Goal: Task Accomplishment & Management: Complete application form

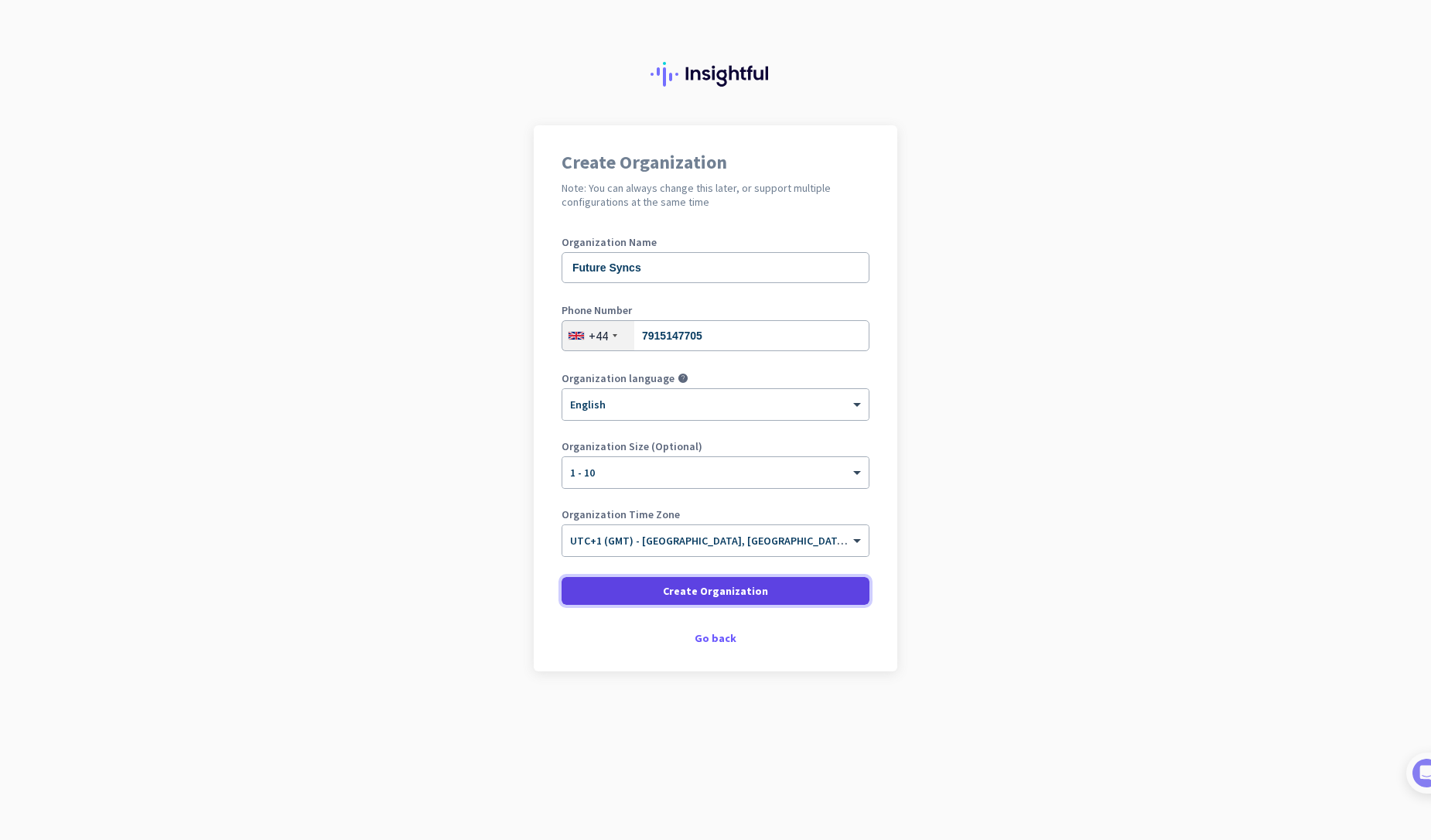
click at [682, 600] on span at bounding box center [715, 591] width 308 height 37
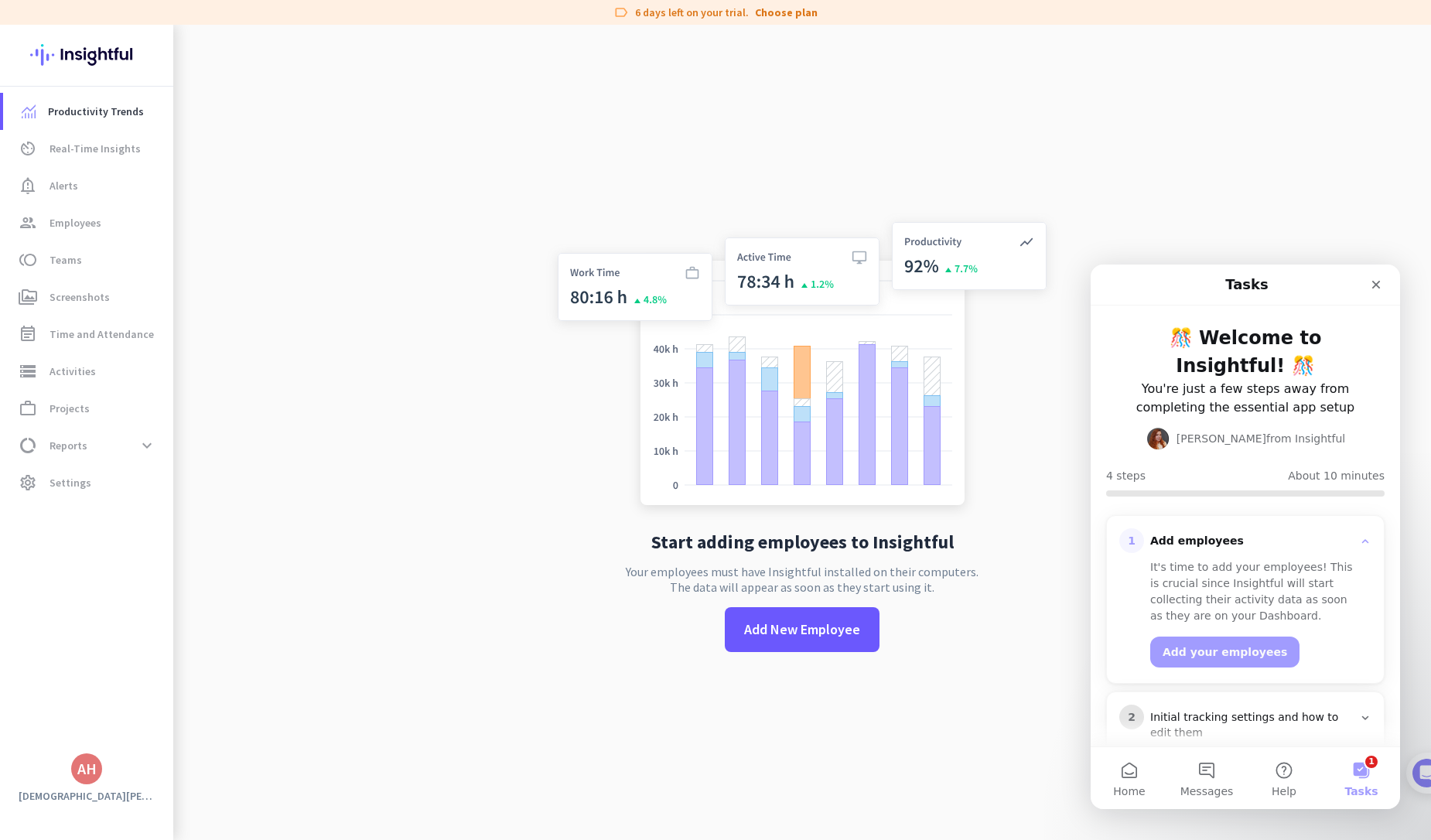
click at [790, 4] on div "label 6 days left on your trial. Choose plan" at bounding box center [715, 12] width 1431 height 25
click at [791, 15] on link "Choose plan" at bounding box center [787, 12] width 63 height 15
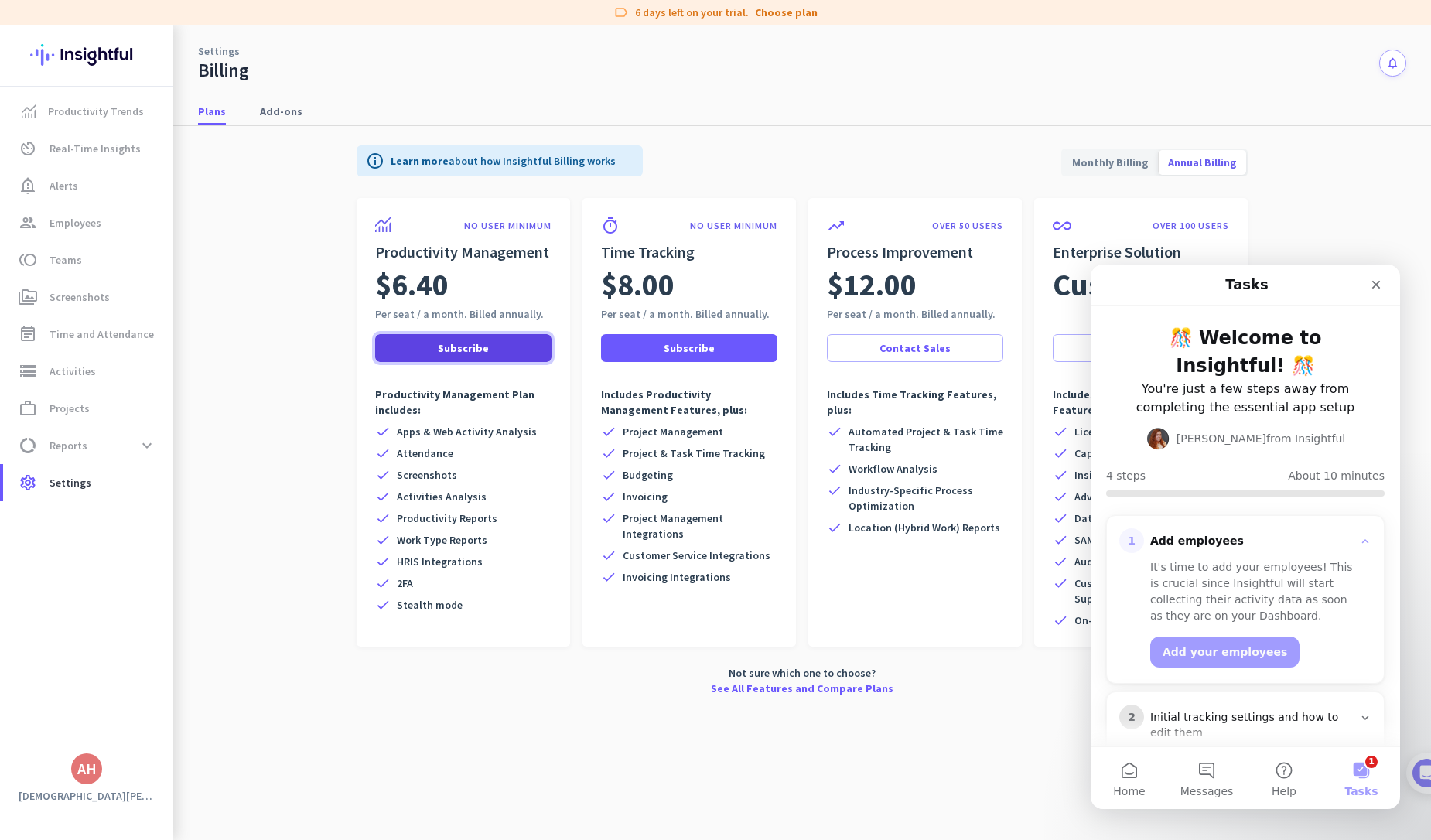
click at [495, 358] on span at bounding box center [463, 348] width 176 height 37
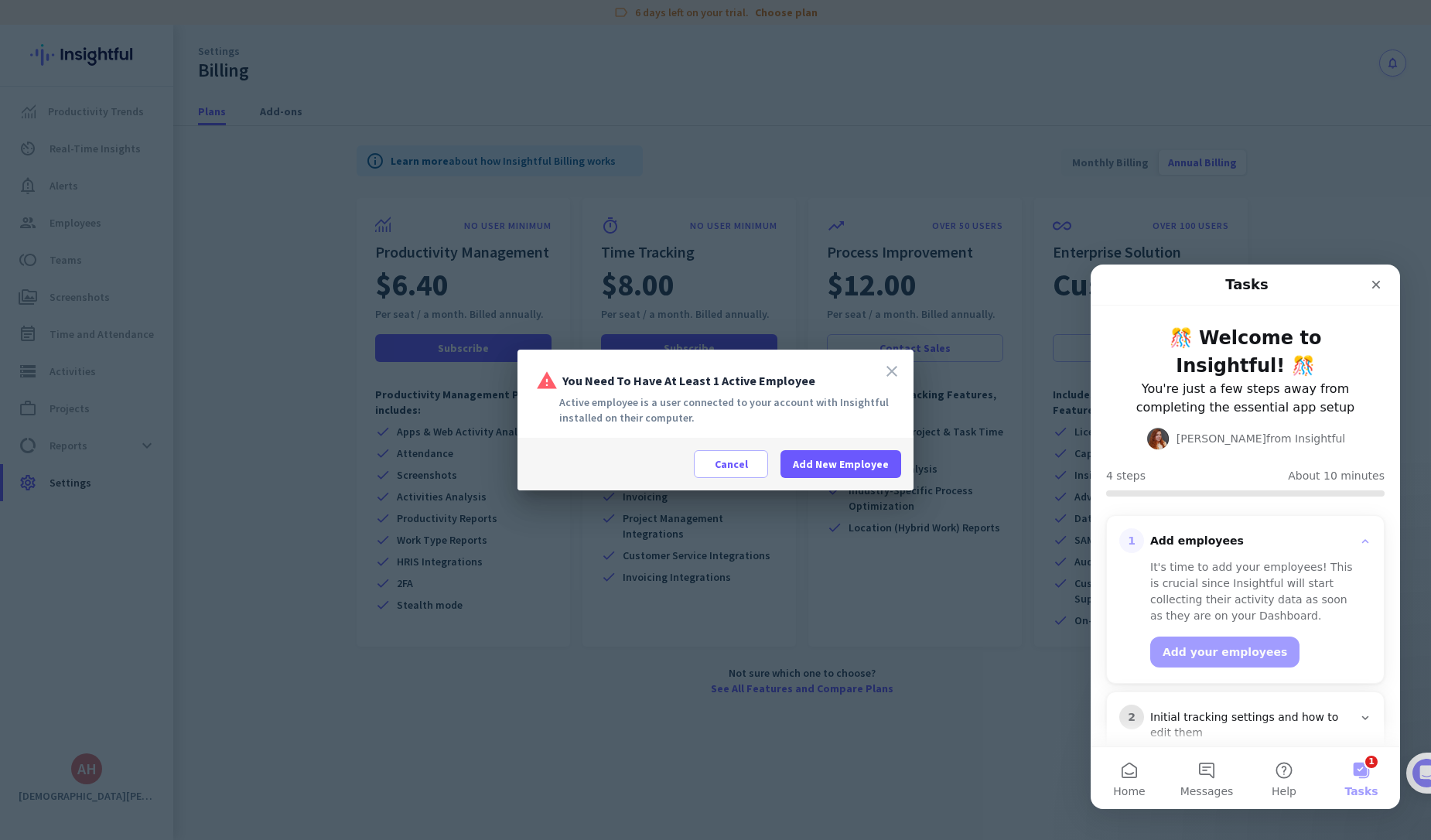
click at [891, 370] on icon "close" at bounding box center [892, 371] width 19 height 19
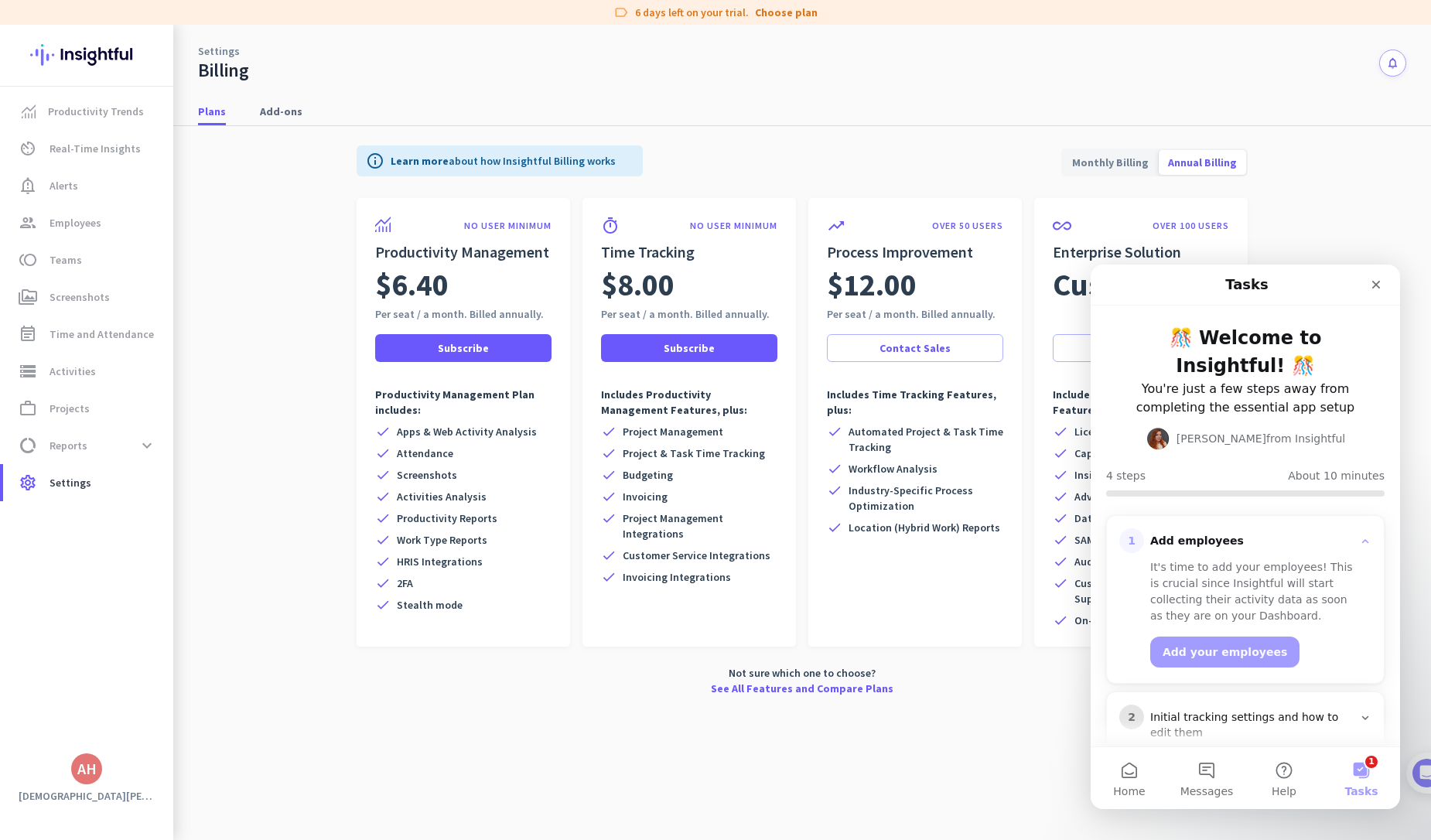
click at [1130, 148] on span "Monthly Billing" at bounding box center [1111, 162] width 95 height 37
click at [436, 346] on span at bounding box center [463, 348] width 176 height 37
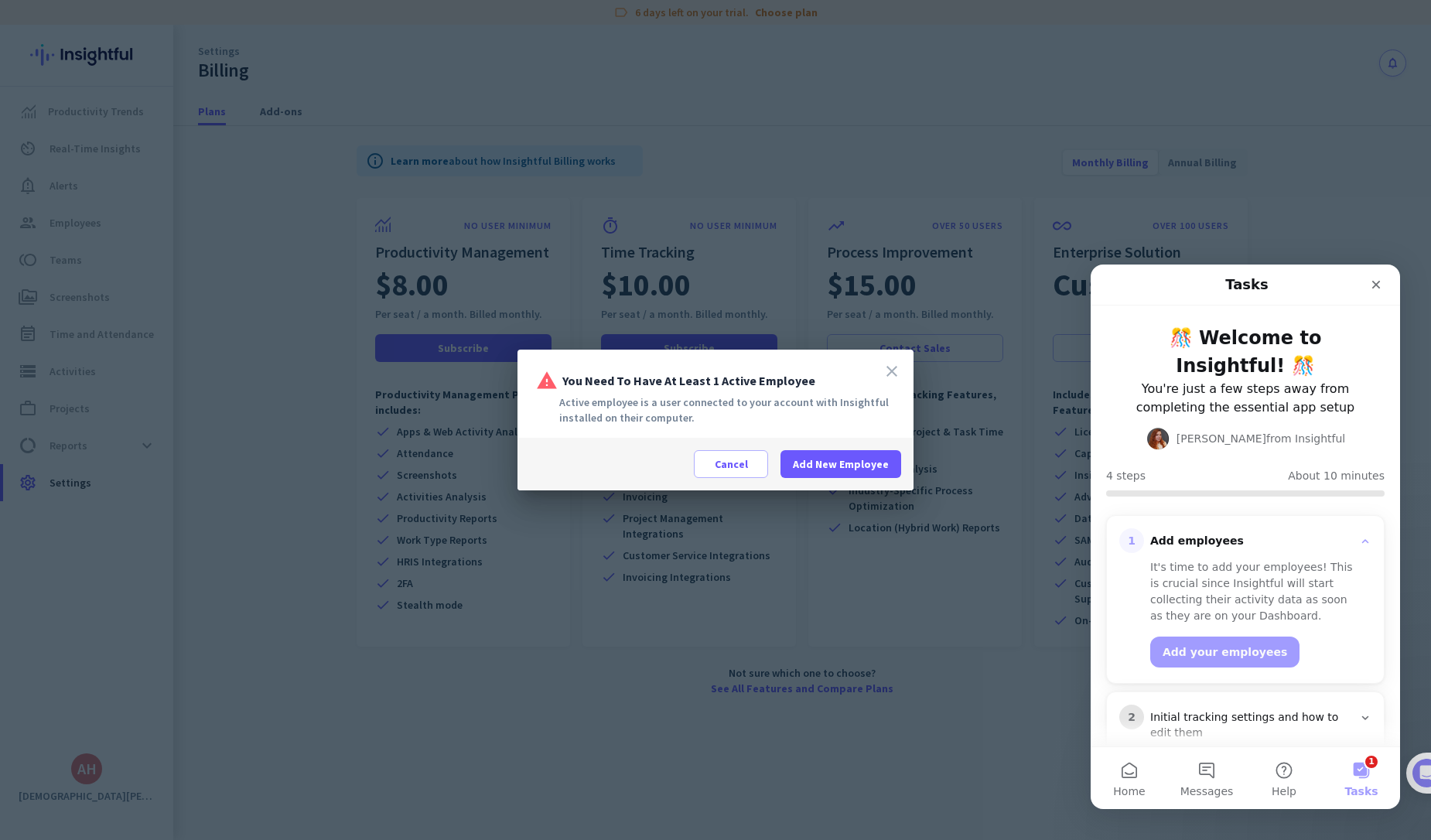
click at [893, 370] on icon "close" at bounding box center [892, 371] width 19 height 19
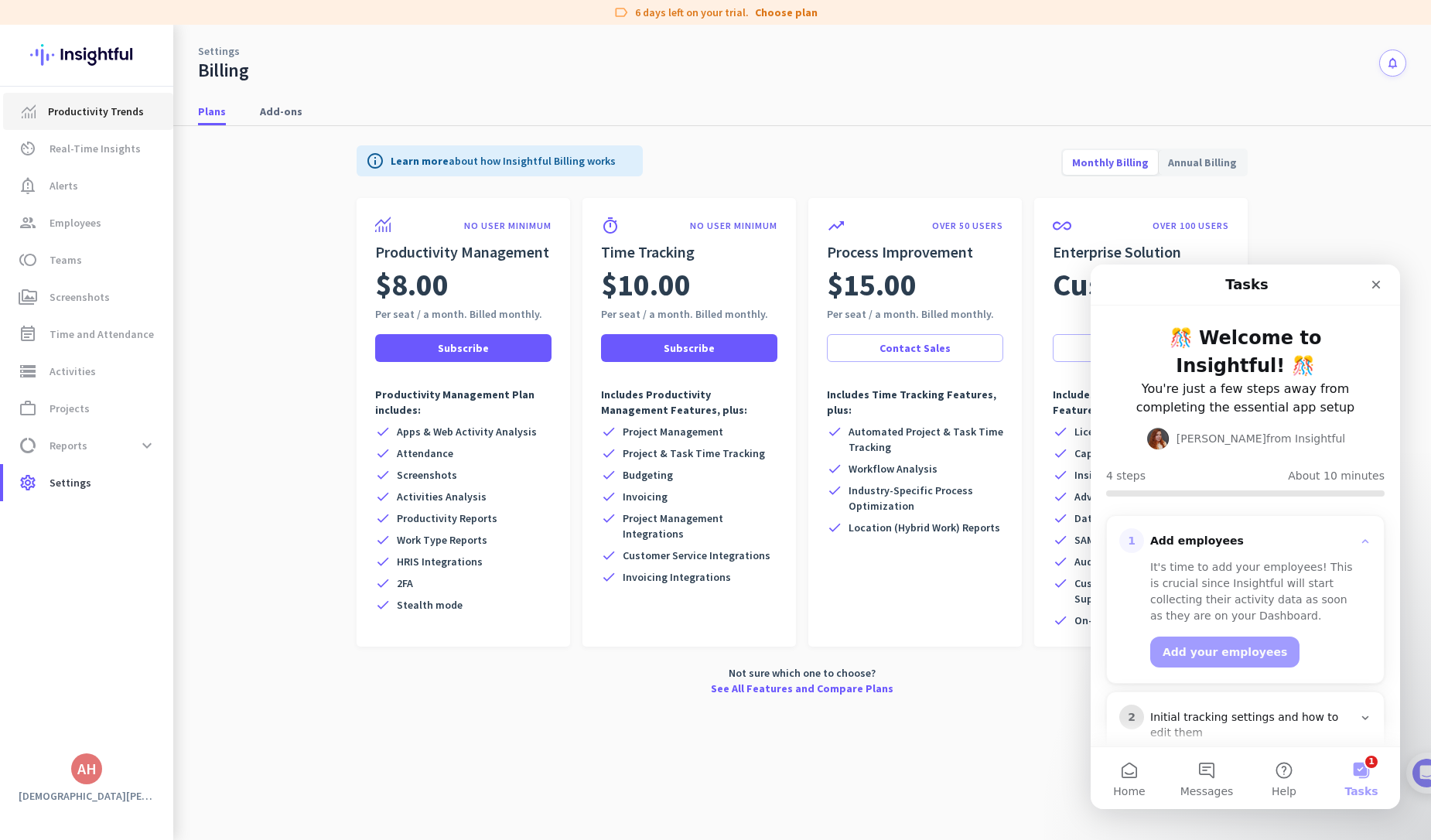
click at [91, 101] on link "Productivity Trends" at bounding box center [88, 111] width 170 height 37
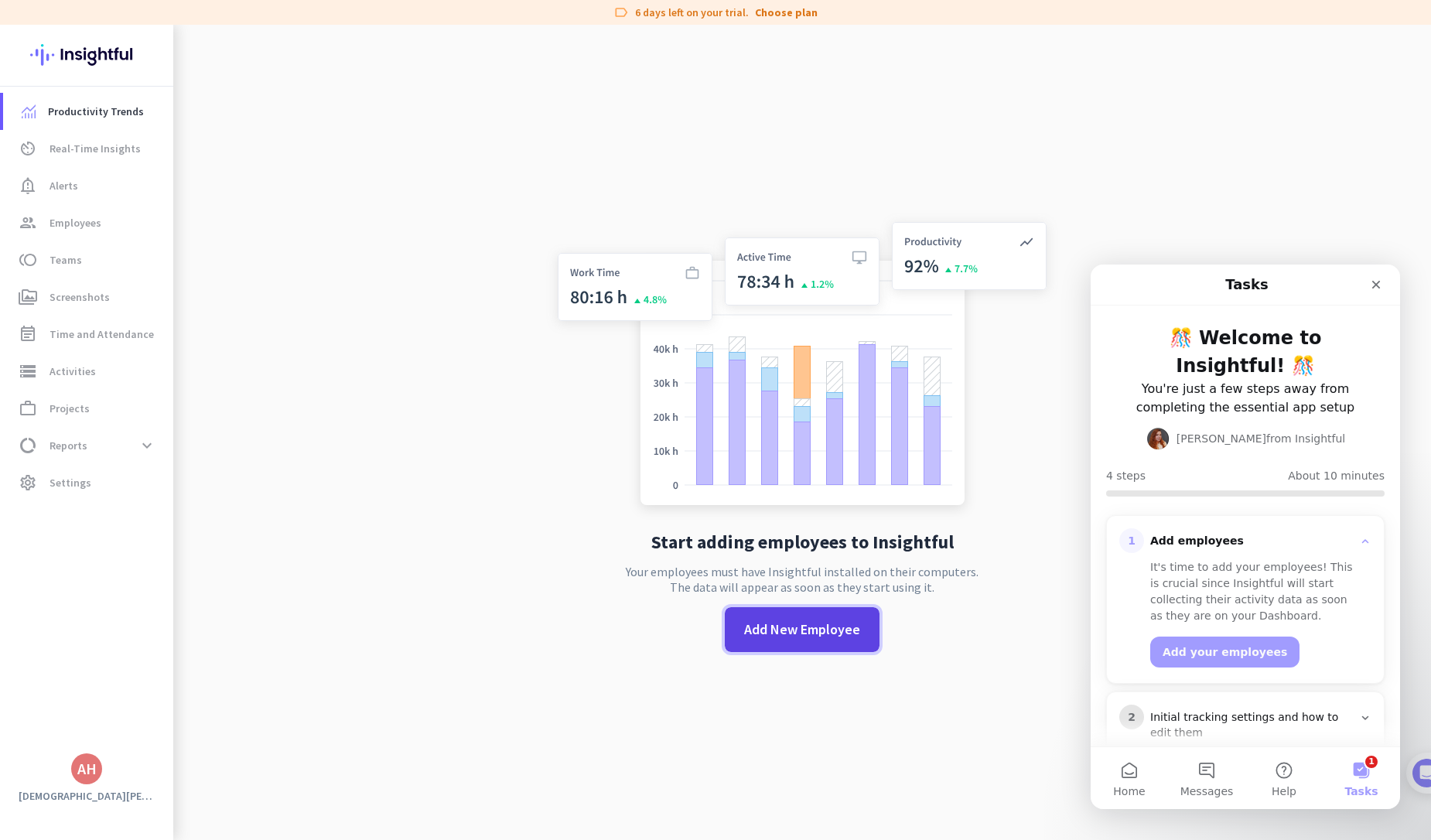
click at [760, 620] on span "Add New Employee" at bounding box center [802, 629] width 116 height 20
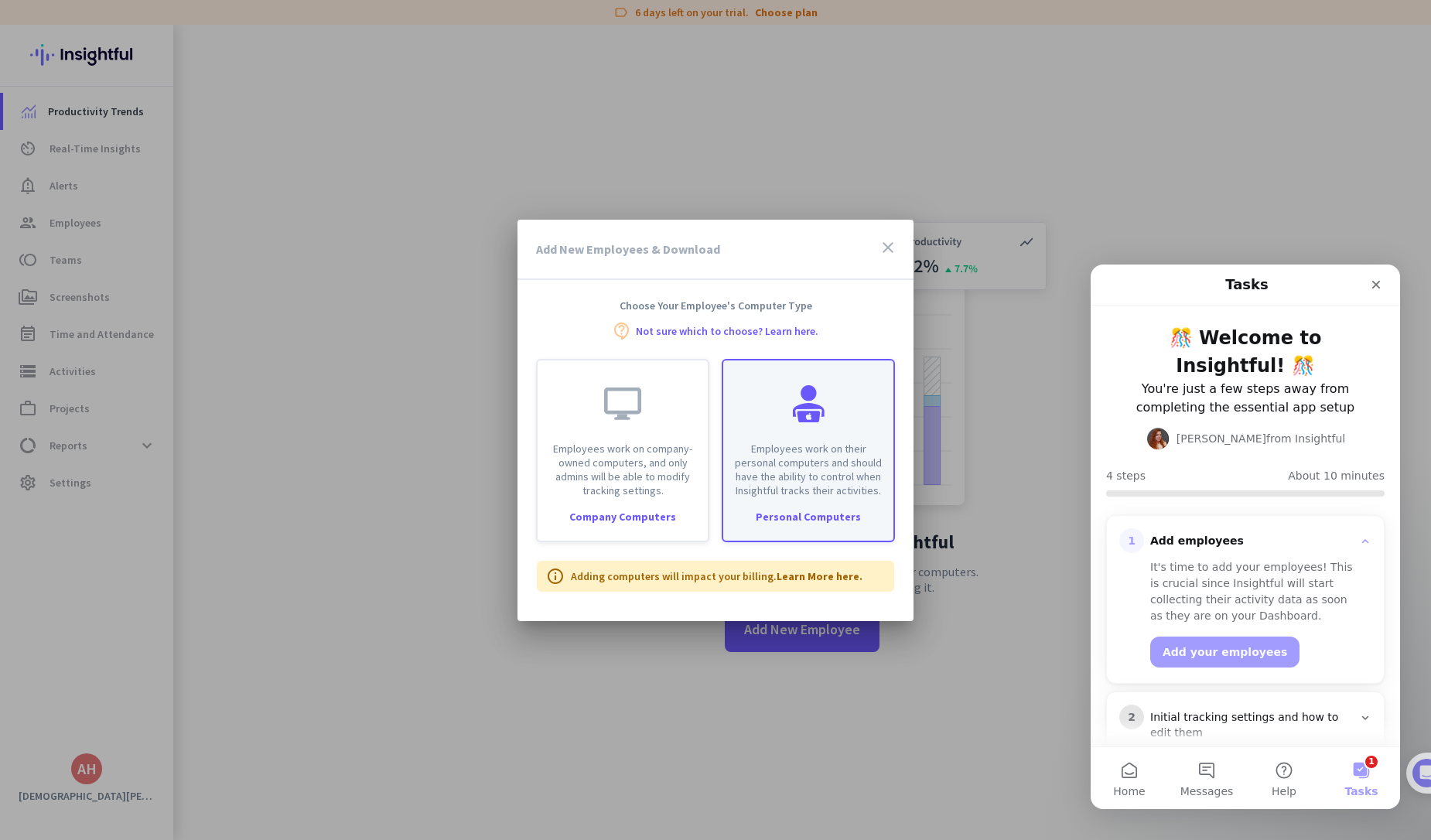
click at [734, 537] on div "Employees work on their personal computers and should have the ability to contr…" at bounding box center [808, 450] width 173 height 183
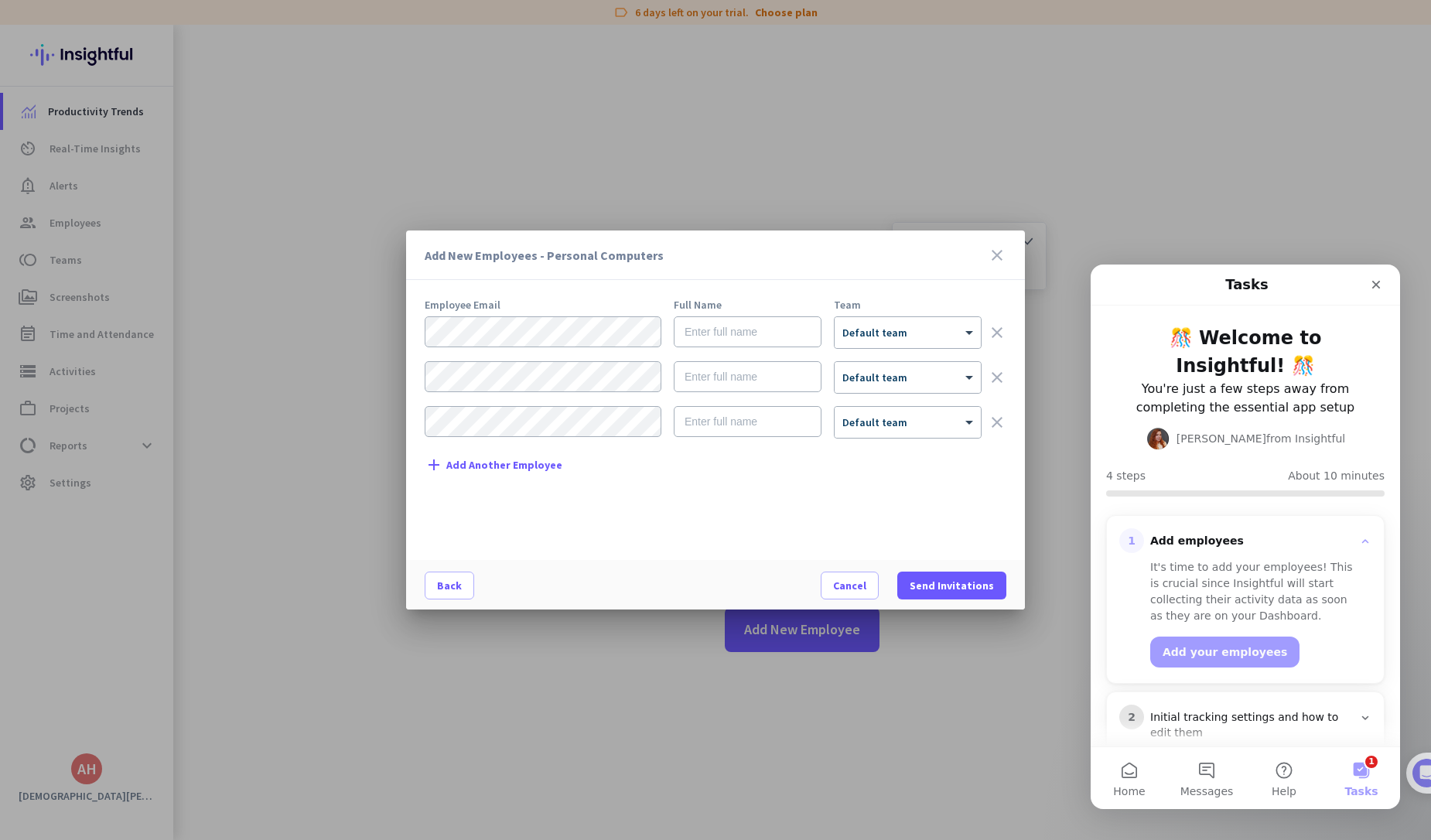
click at [995, 258] on icon "close" at bounding box center [997, 254] width 19 height 19
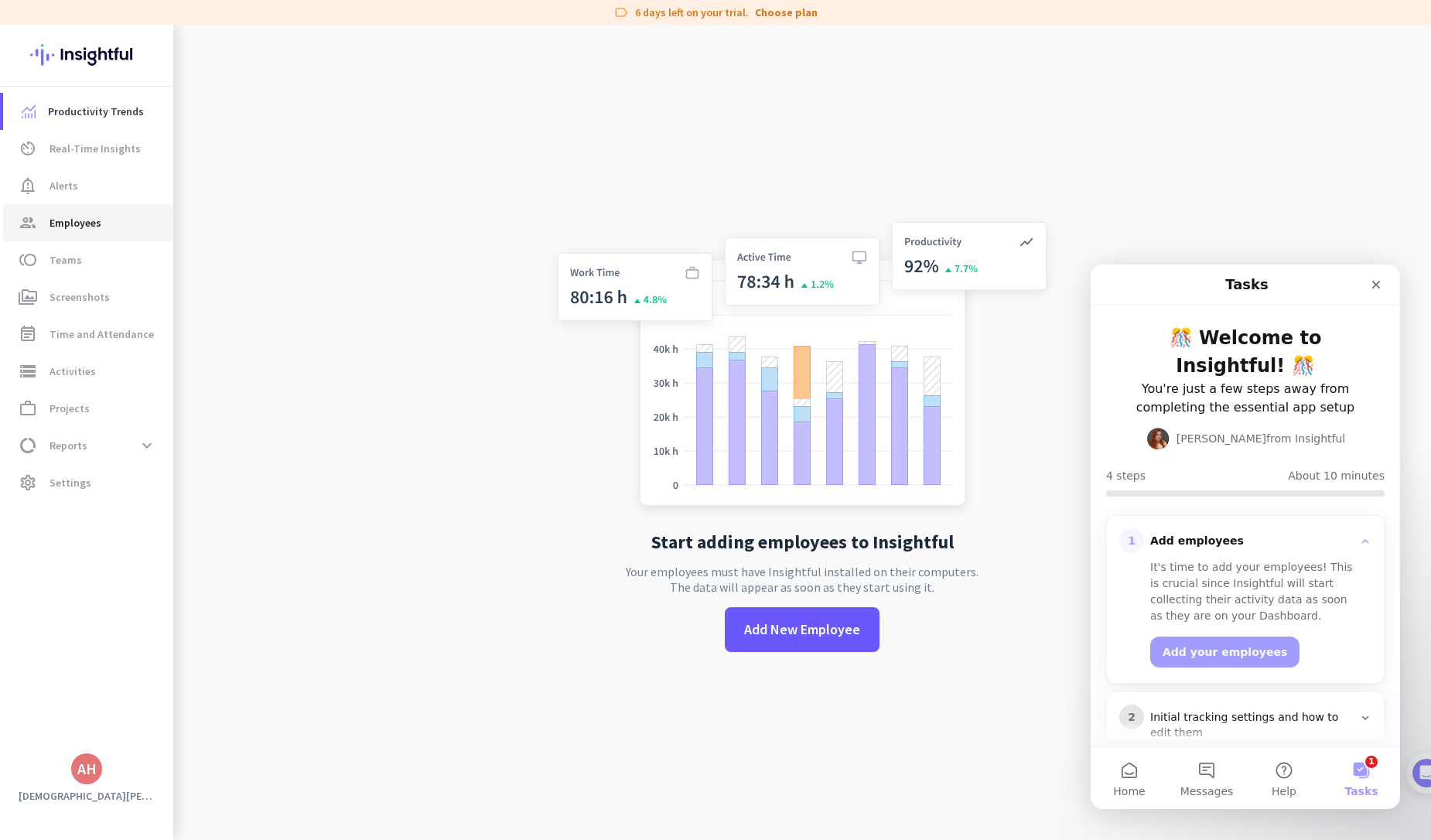
click at [55, 212] on link "group Employees" at bounding box center [88, 223] width 170 height 37
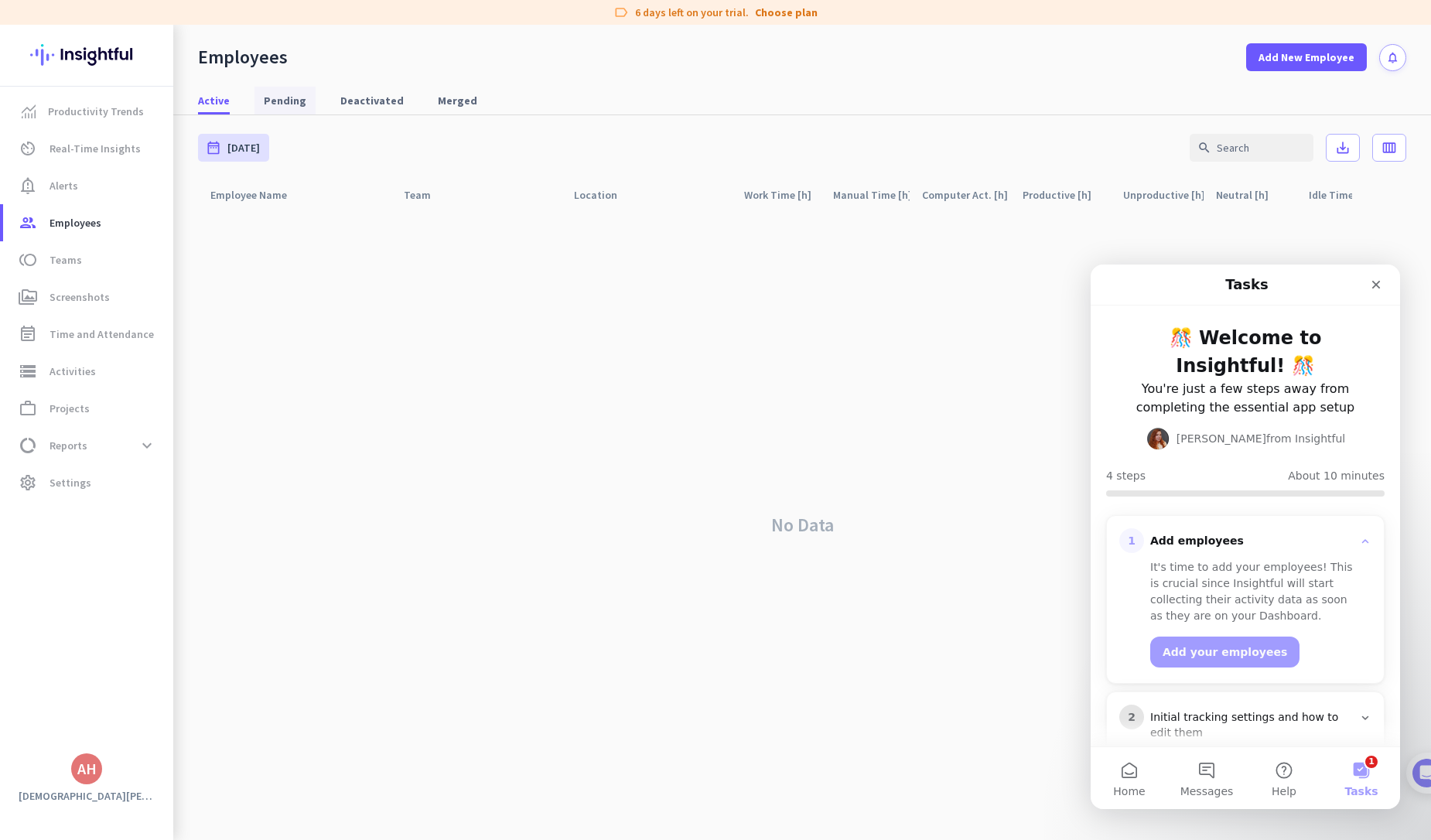
click at [282, 95] on span "Pending" at bounding box center [285, 100] width 43 height 15
click at [225, 93] on span "Active" at bounding box center [213, 100] width 32 height 15
click at [103, 246] on link "toll Teams" at bounding box center [88, 260] width 170 height 37
click at [97, 220] on span "Employees" at bounding box center [75, 222] width 52 height 19
click at [94, 200] on link "notification_important Alerts" at bounding box center [88, 186] width 170 height 37
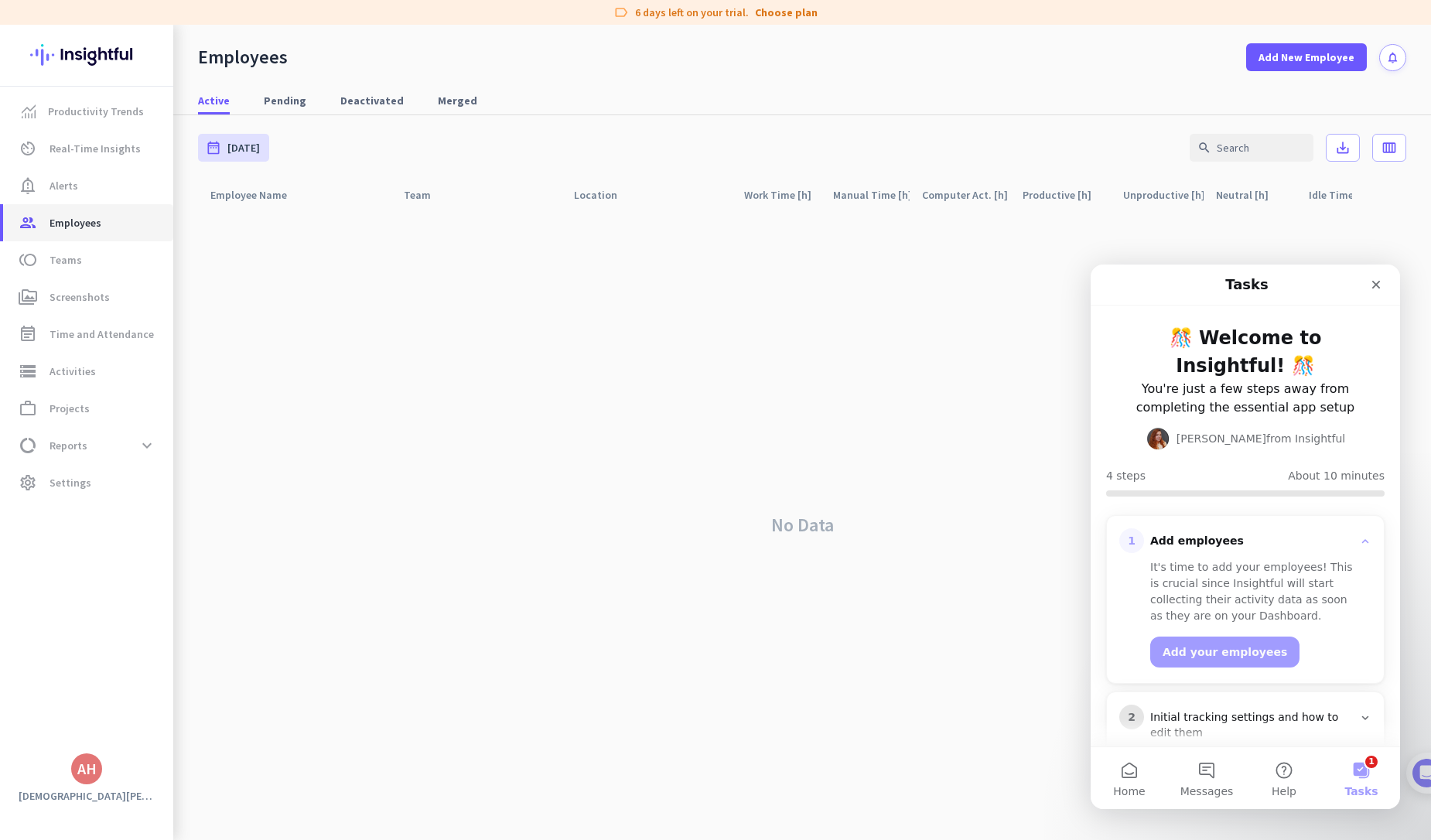
click at [93, 234] on link "group Employees" at bounding box center [88, 223] width 170 height 37
click at [1288, 67] on span at bounding box center [1307, 57] width 120 height 37
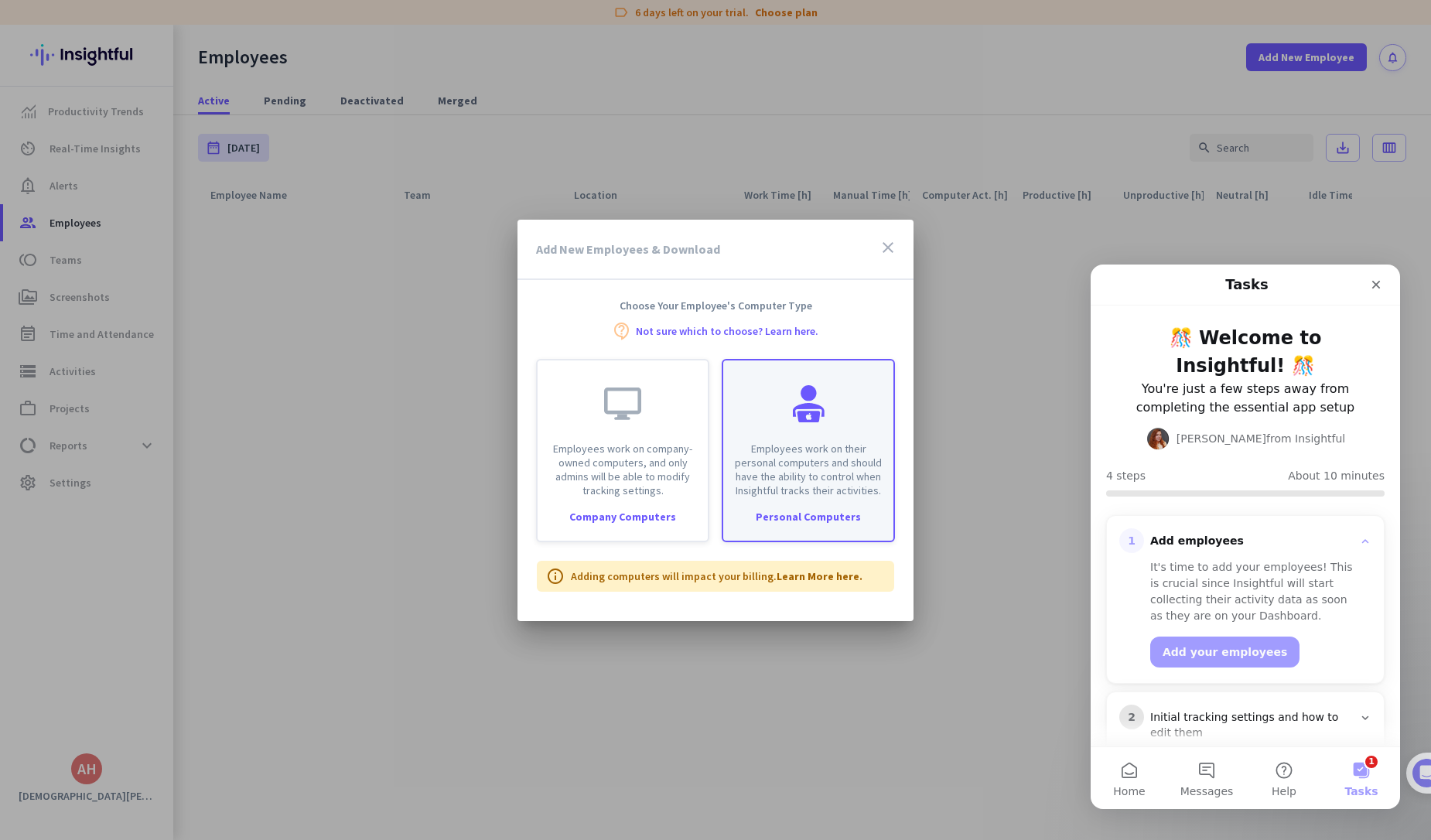
click at [755, 397] on div "Employees work on their personal computers and should have the ability to contr…" at bounding box center [808, 428] width 170 height 136
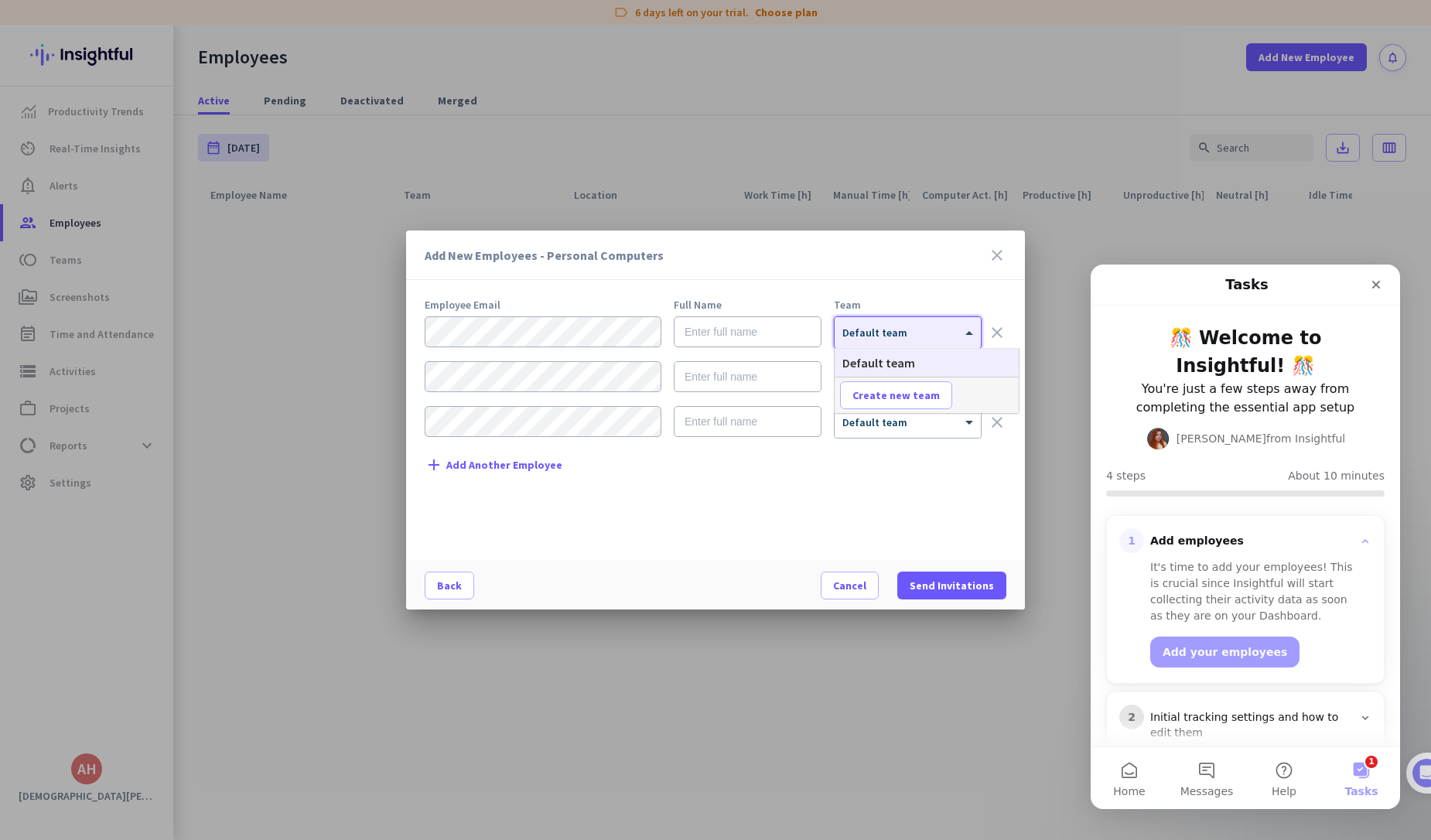
click at [915, 327] on div at bounding box center [907, 327] width 146 height 13
click at [901, 290] on div "Add New Employees - Personal Computers close Employee Email Full Name Team × De…" at bounding box center [716, 419] width 619 height 379
click at [995, 256] on icon "close" at bounding box center [997, 254] width 19 height 19
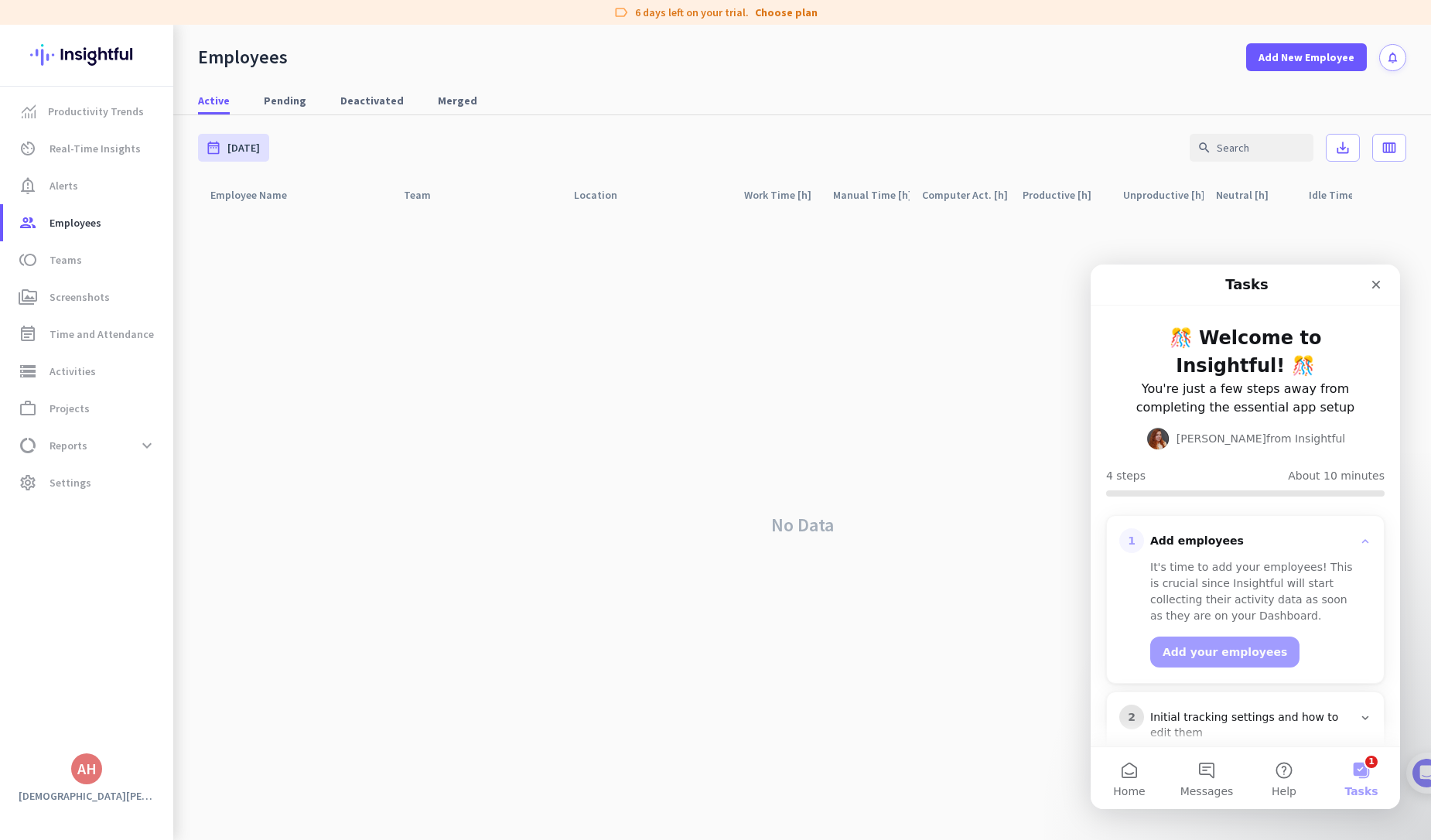
click at [279, 138] on div "date_range [DATE] [DATE] - [DATE] search save_alt calendar_view_week" at bounding box center [802, 148] width 1209 height 65
click at [1289, 54] on span "Add New Employee" at bounding box center [1307, 57] width 96 height 15
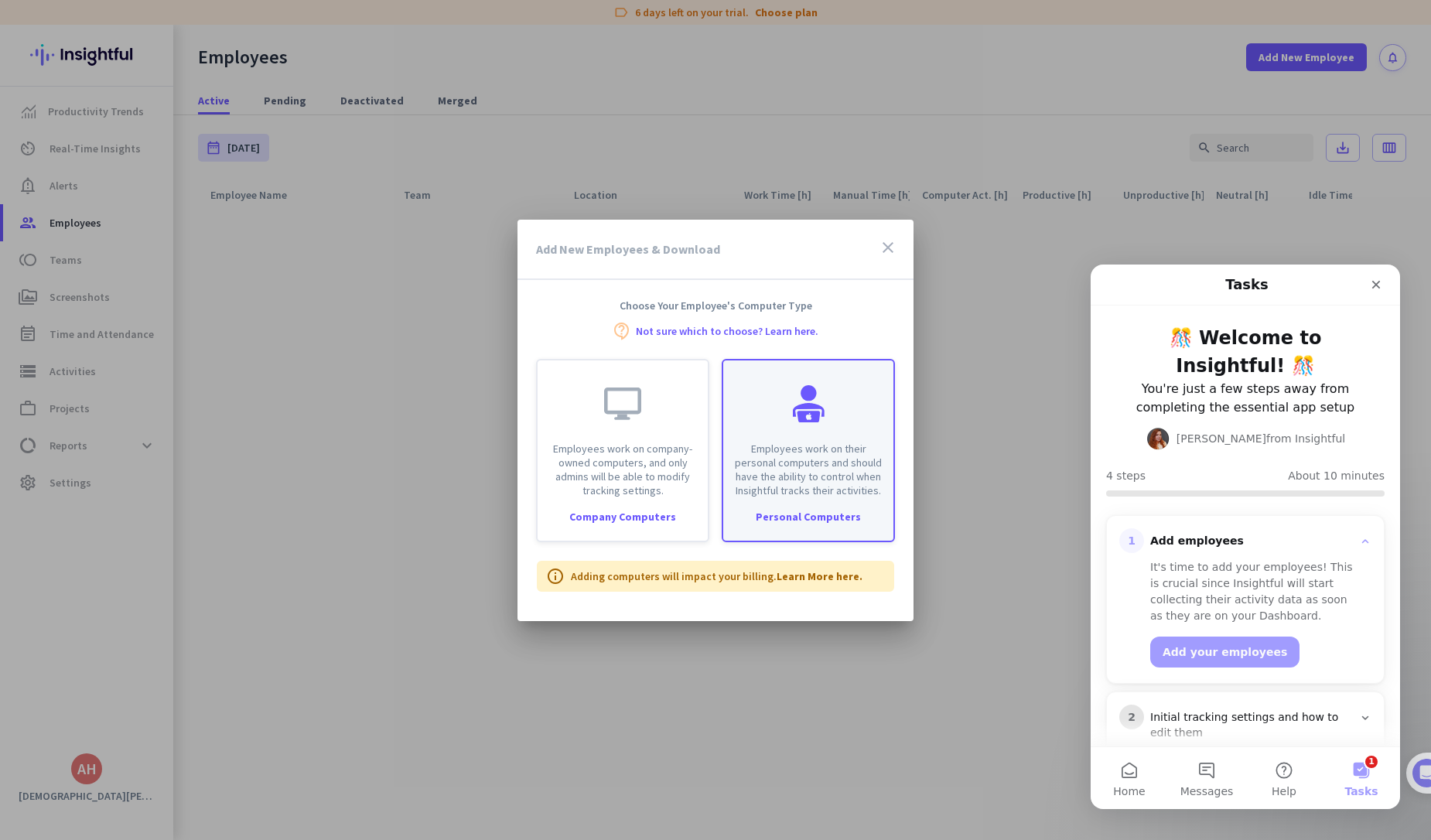
click at [837, 435] on div "Employees work on their personal computers and should have the ability to contr…" at bounding box center [808, 428] width 170 height 136
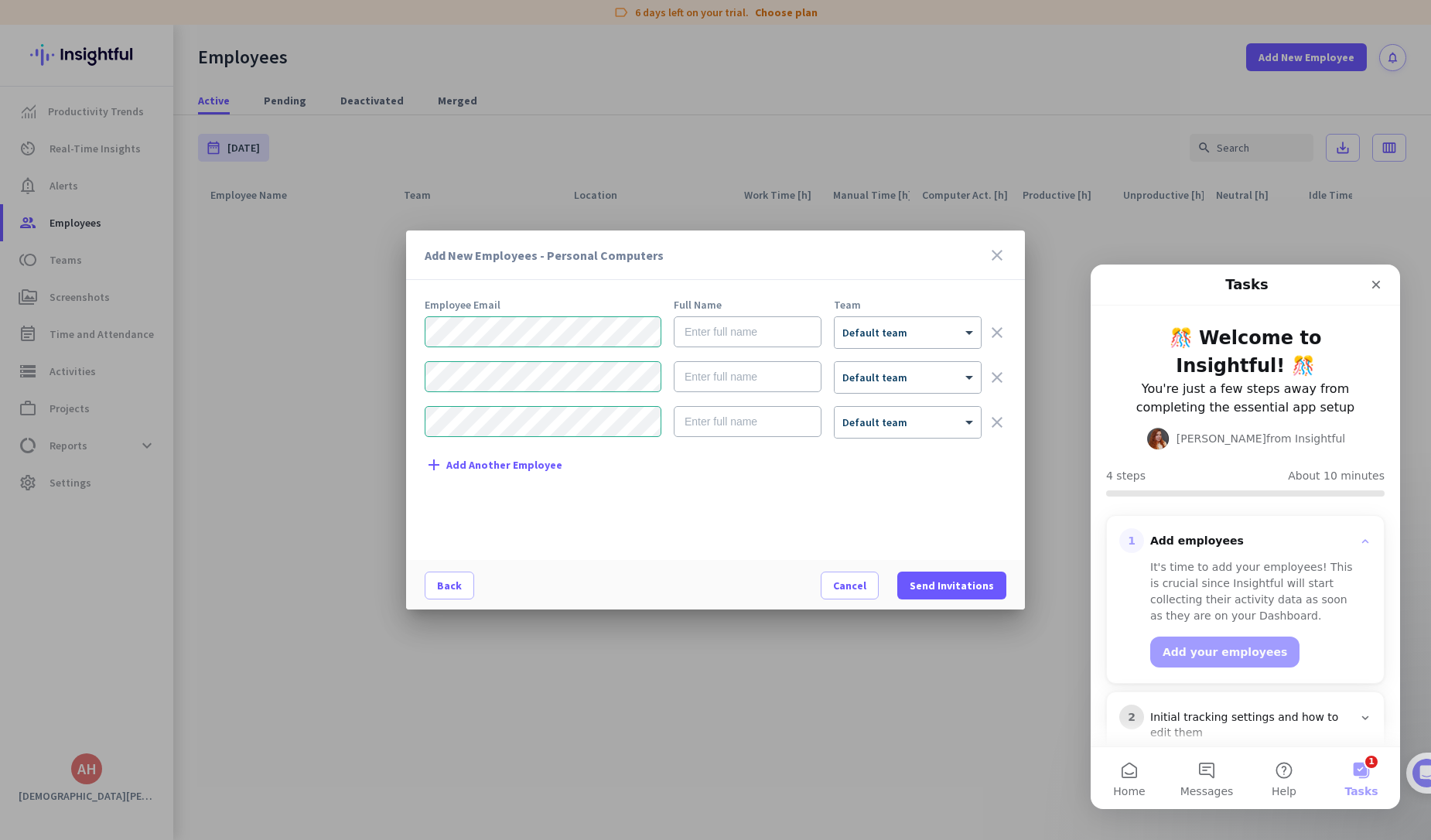
click at [475, 460] on span "Add Another Employee" at bounding box center [505, 465] width 116 height 11
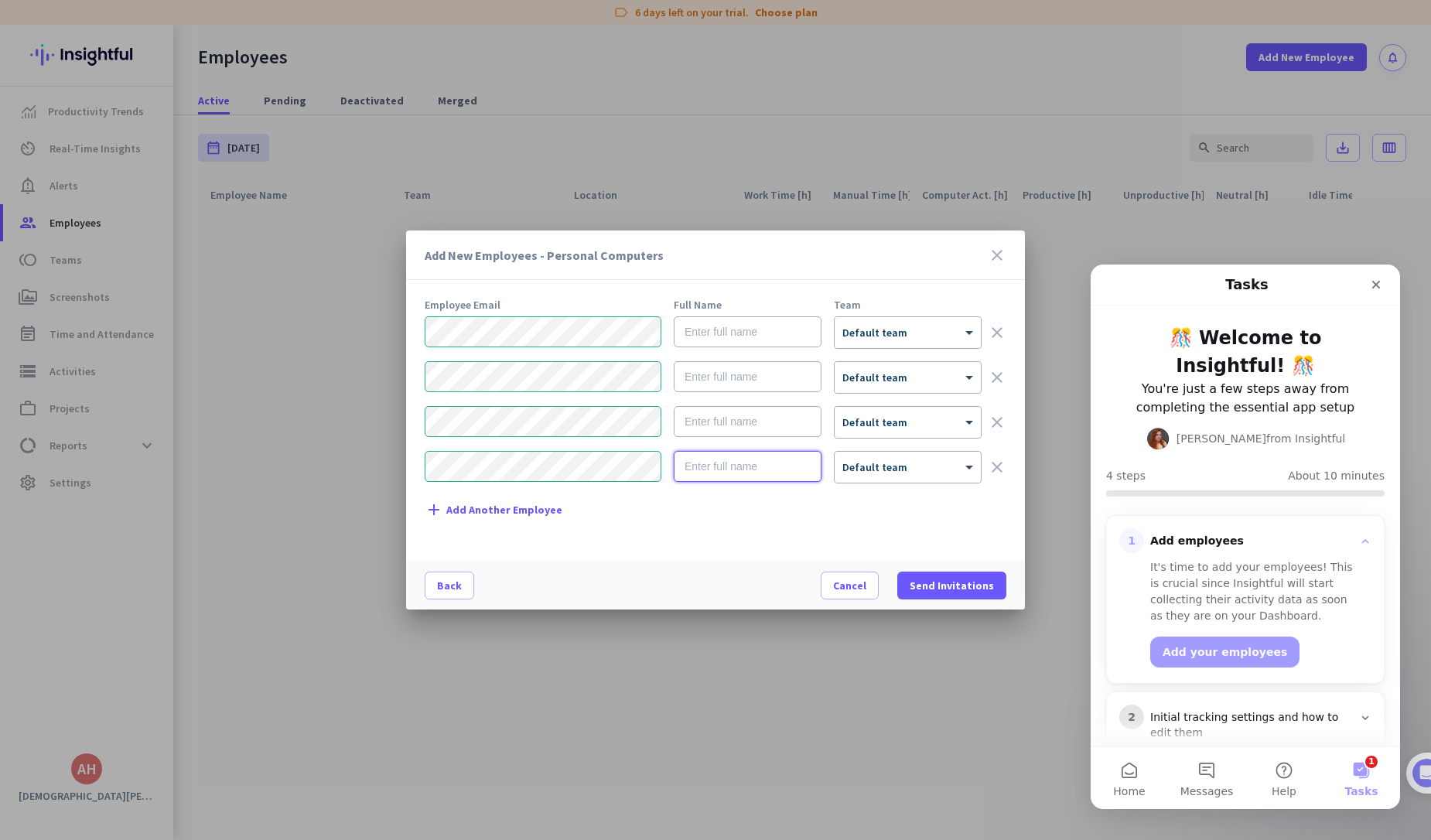
click at [772, 467] on input "text" at bounding box center [747, 466] width 148 height 31
type input "C"
type input "c"
type input "[PERSON_NAME]"
click at [760, 427] on input "text" at bounding box center [747, 422] width 148 height 31
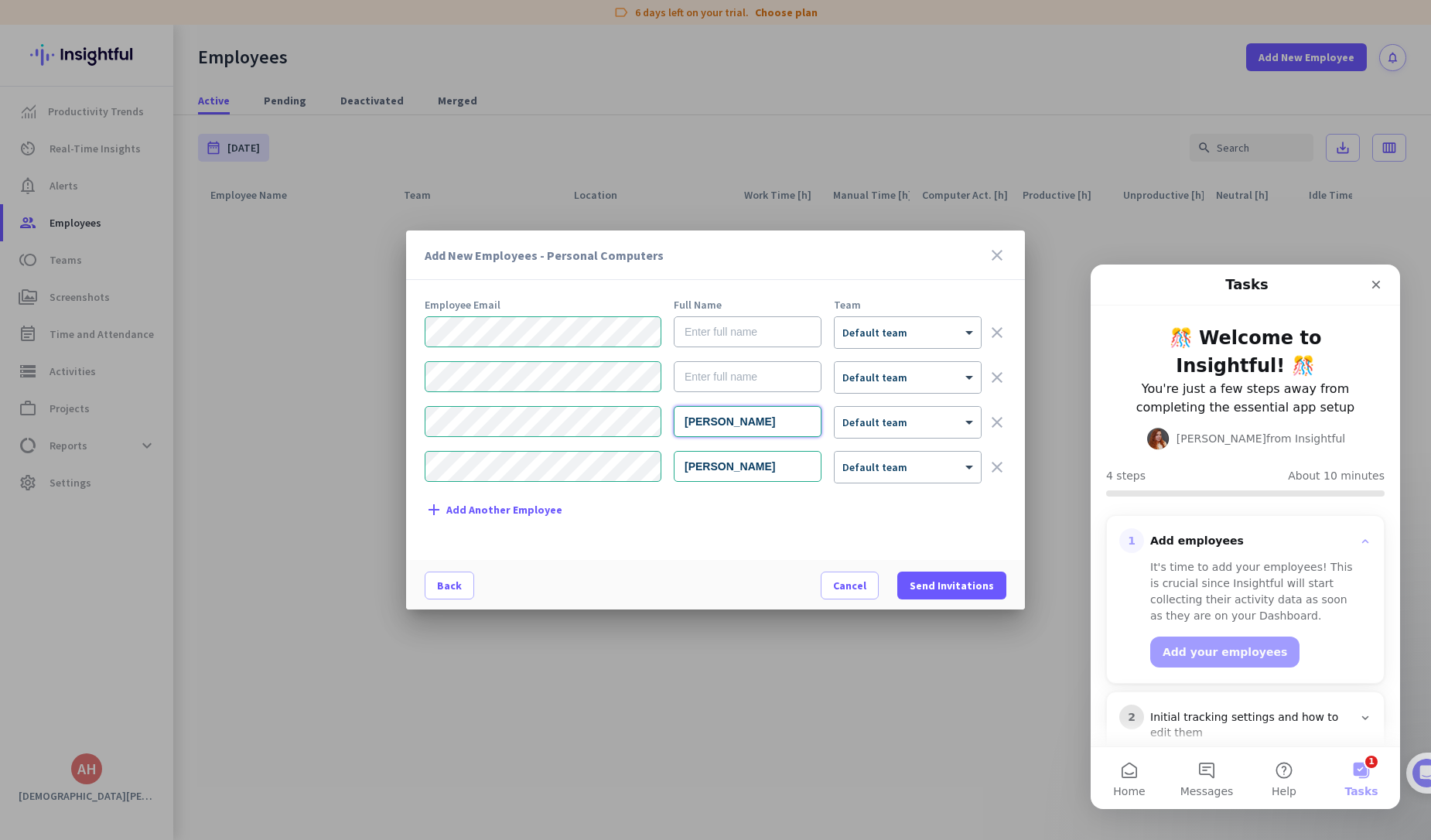
type input "[PERSON_NAME]"
click at [748, 380] on input "text" at bounding box center [747, 376] width 148 height 31
type input "[PERSON_NAME]"
click at [740, 337] on input "text" at bounding box center [747, 332] width 148 height 31
type input "<"
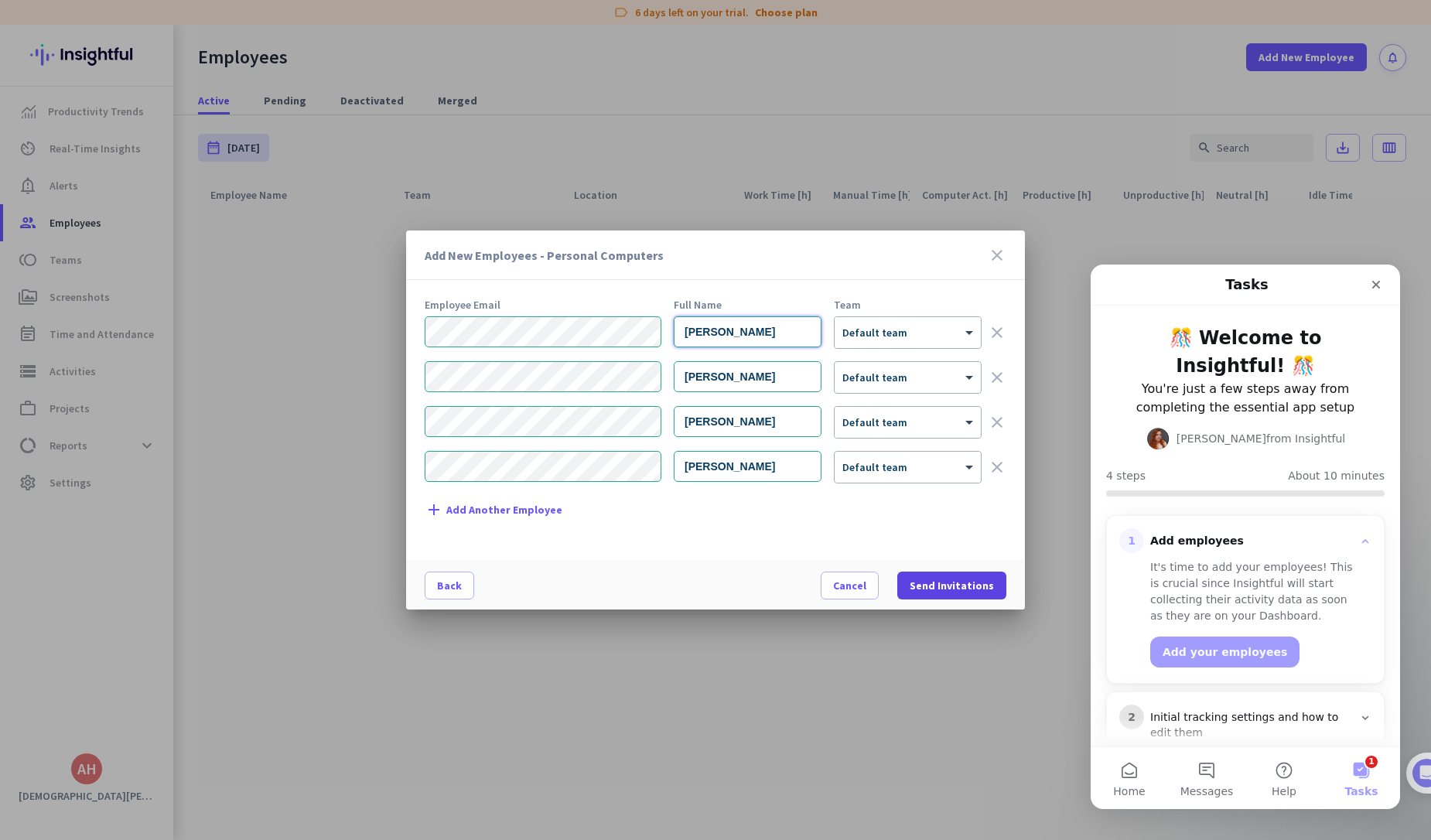
type input "[PERSON_NAME]"
click at [951, 590] on span "Send Invitations" at bounding box center [952, 585] width 84 height 15
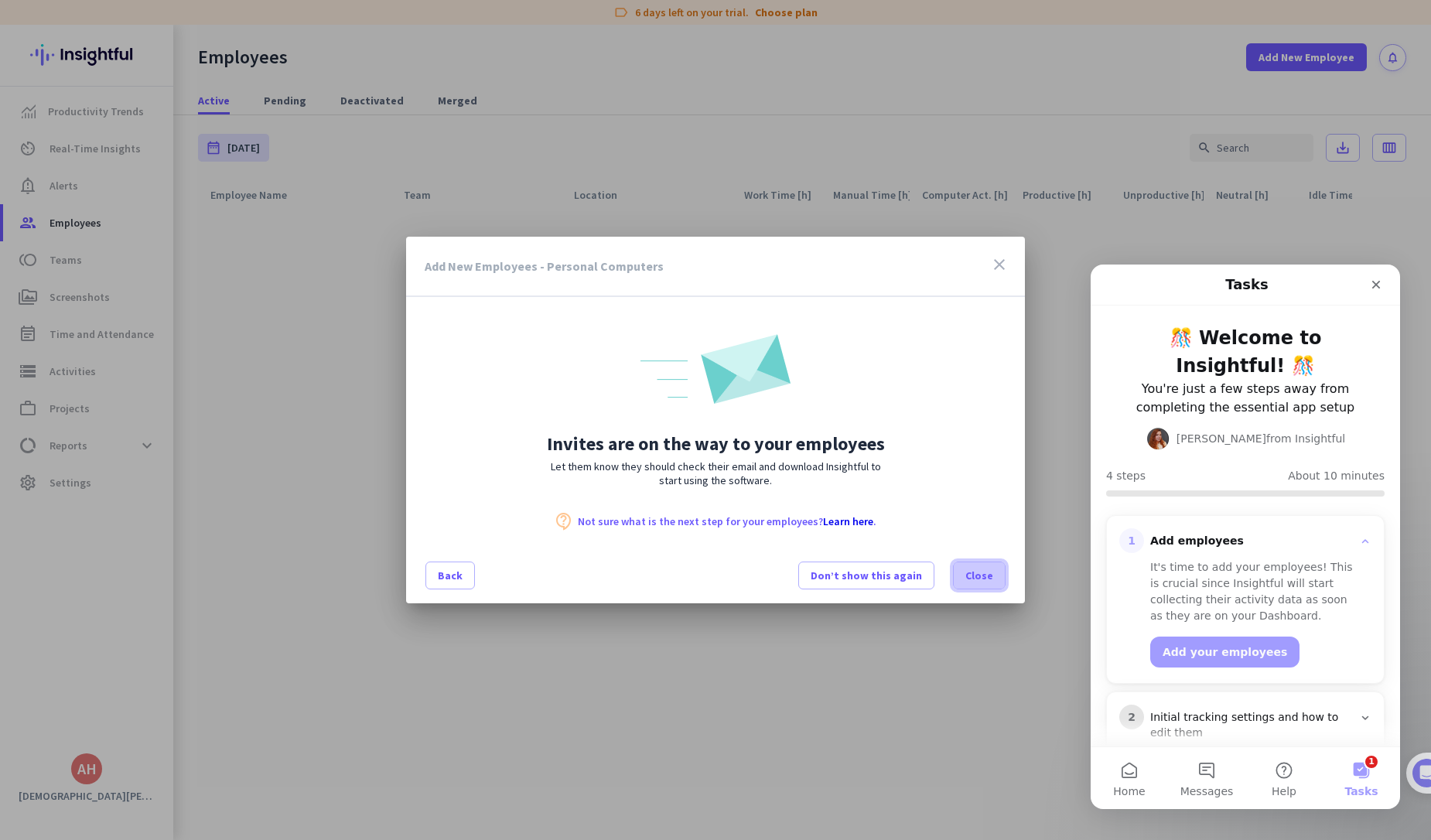
click at [965, 573] on span at bounding box center [979, 575] width 51 height 37
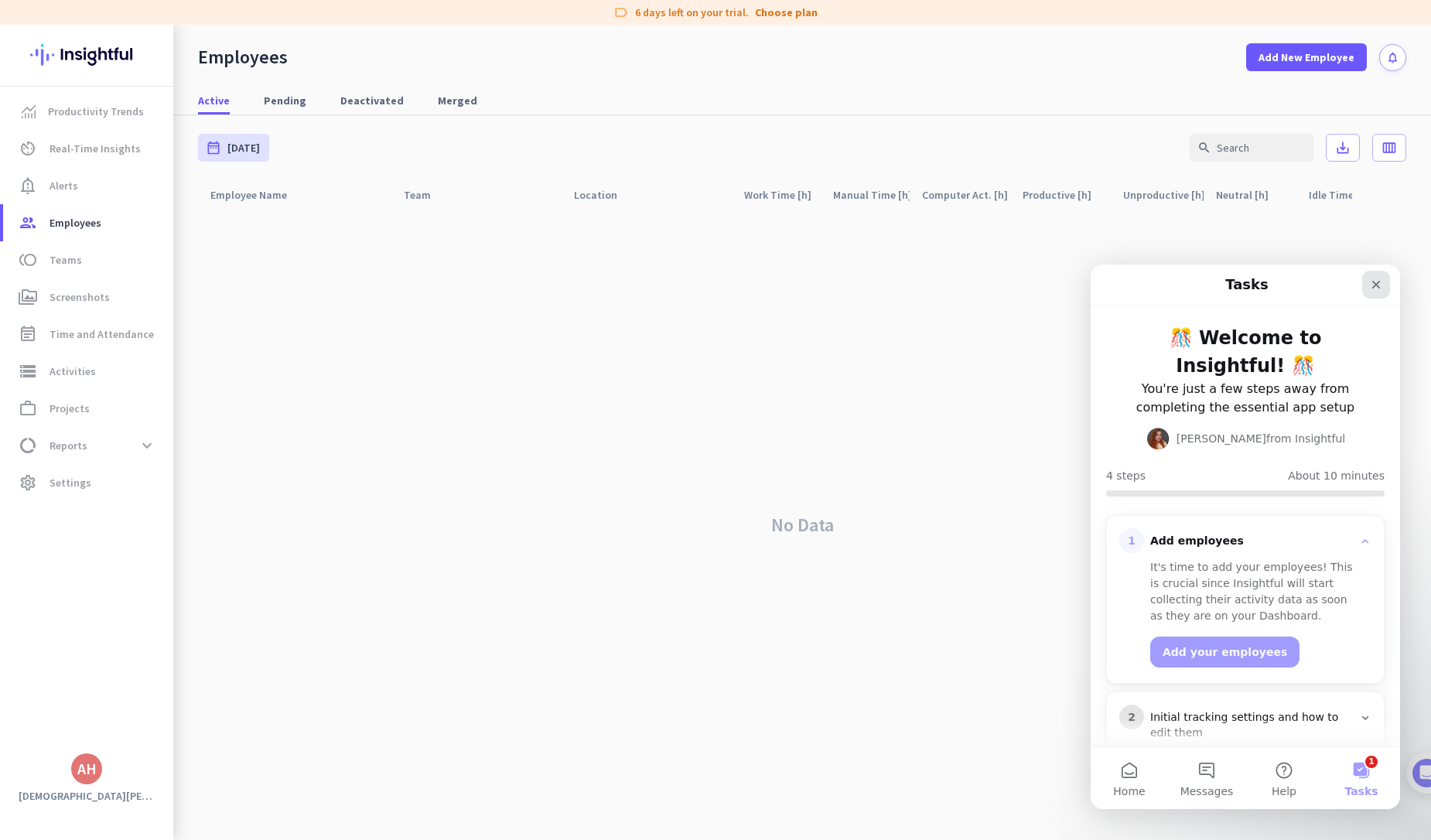
click at [1365, 292] on div "Close" at bounding box center [1376, 284] width 27 height 27
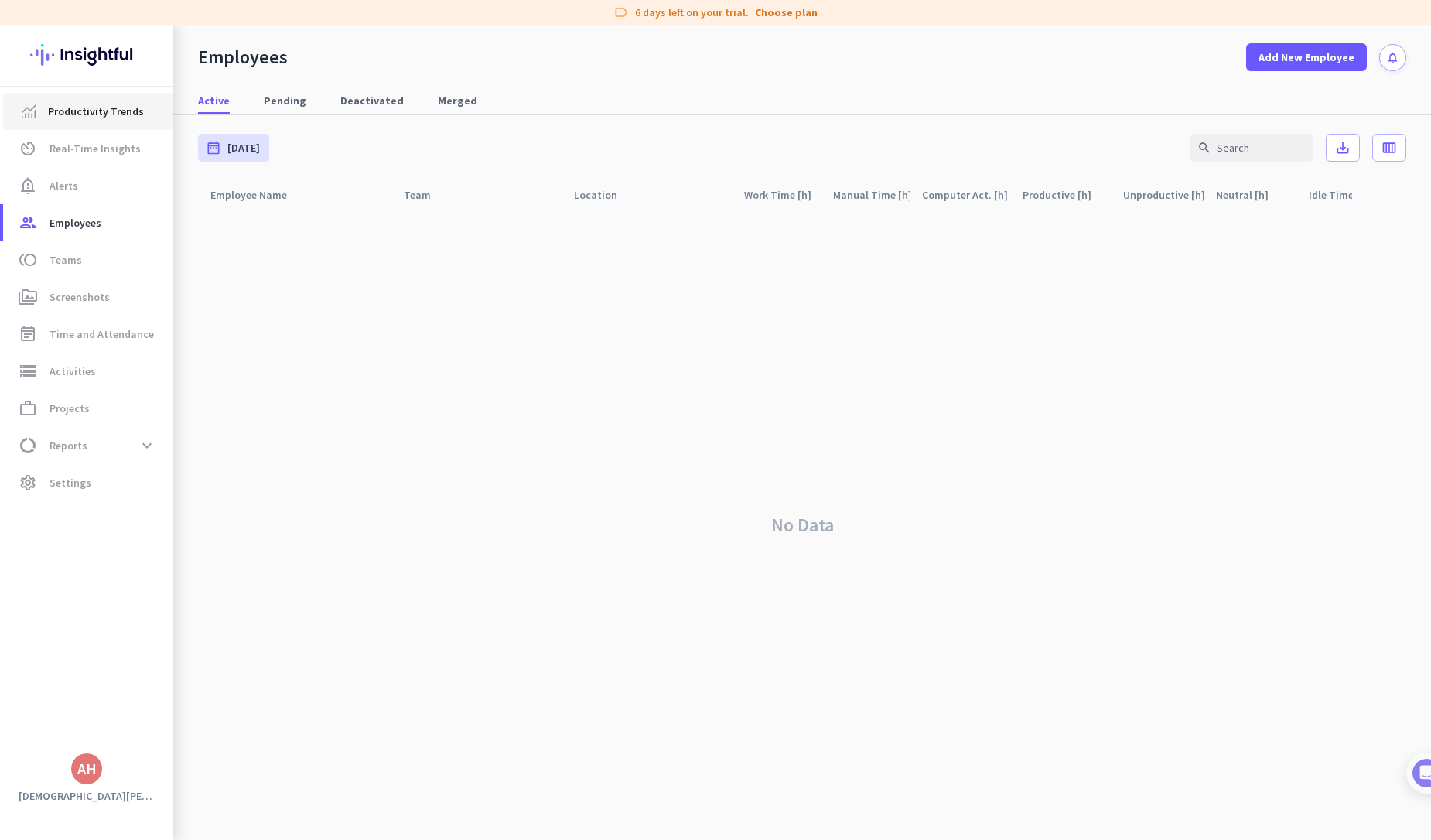
click at [119, 121] on link "Productivity Trends" at bounding box center [88, 111] width 170 height 37
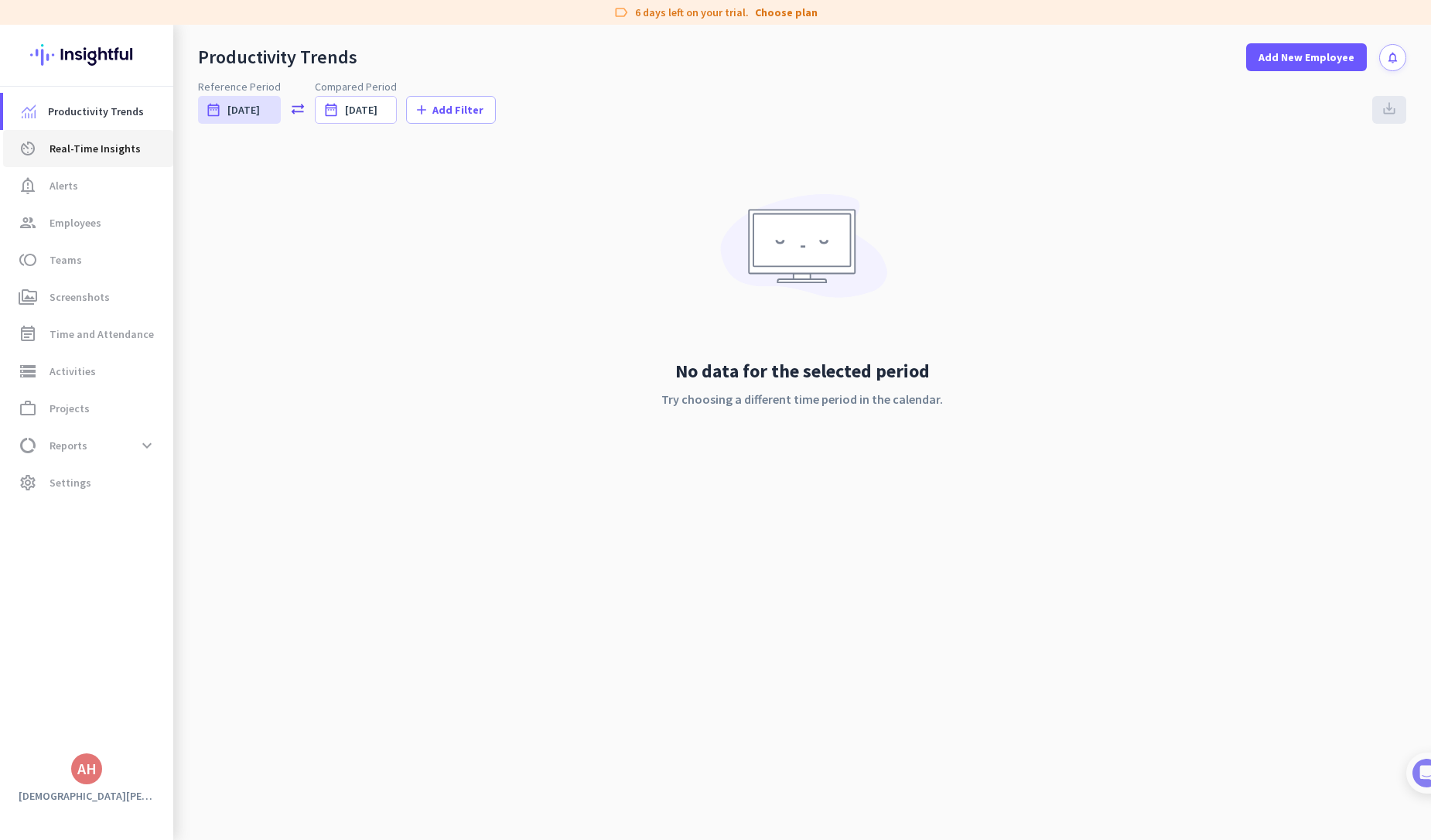
click at [97, 144] on span "Real-Time Insights" at bounding box center [95, 148] width 91 height 19
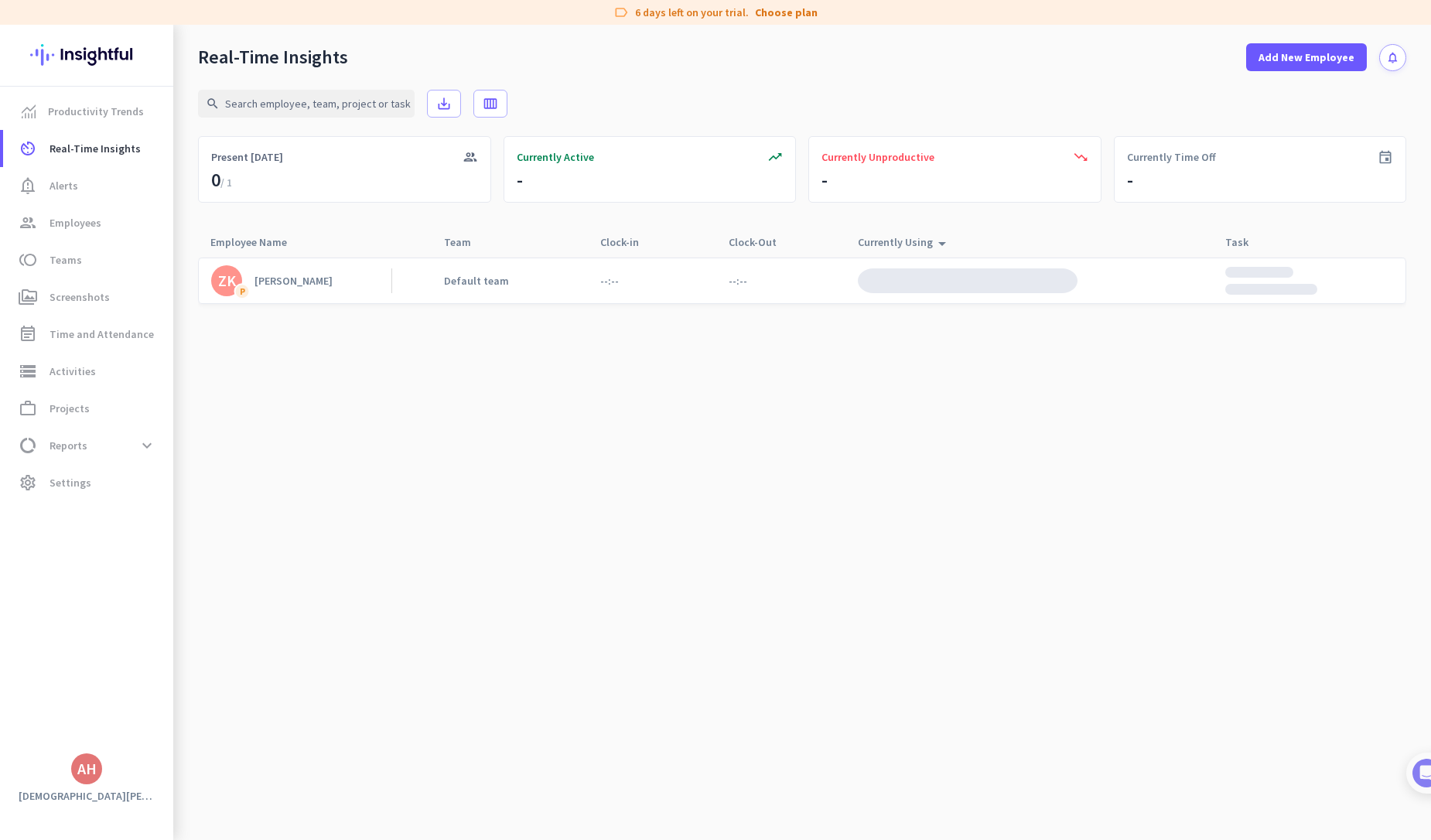
click at [1003, 288] on img at bounding box center [968, 280] width 220 height 25
